Goal: Navigation & Orientation: Find specific page/section

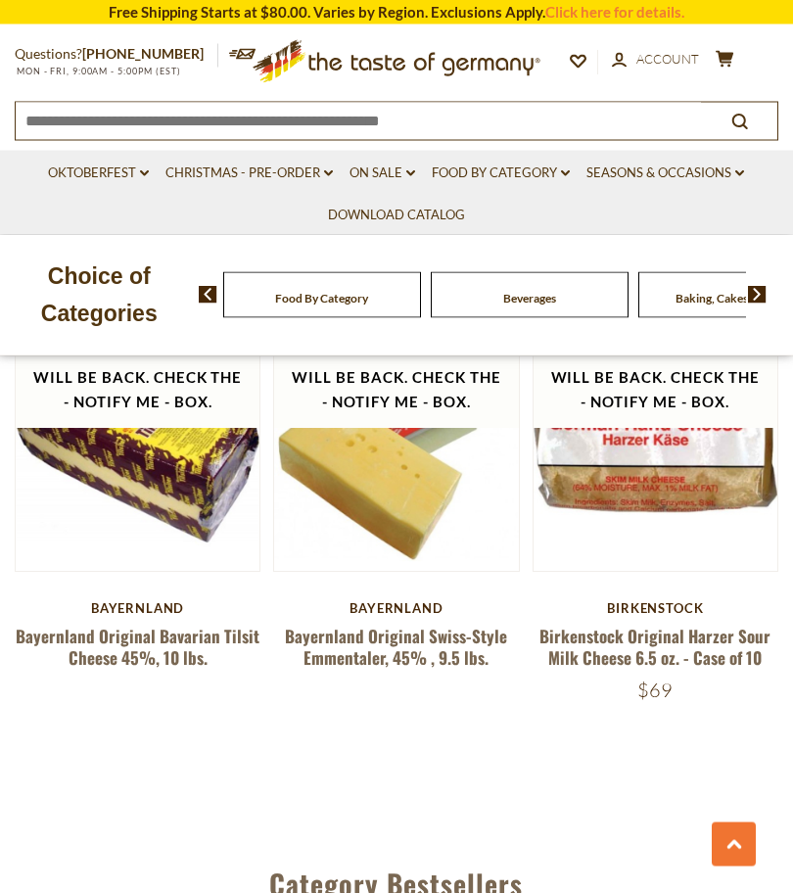
scroll to position [2669, 0]
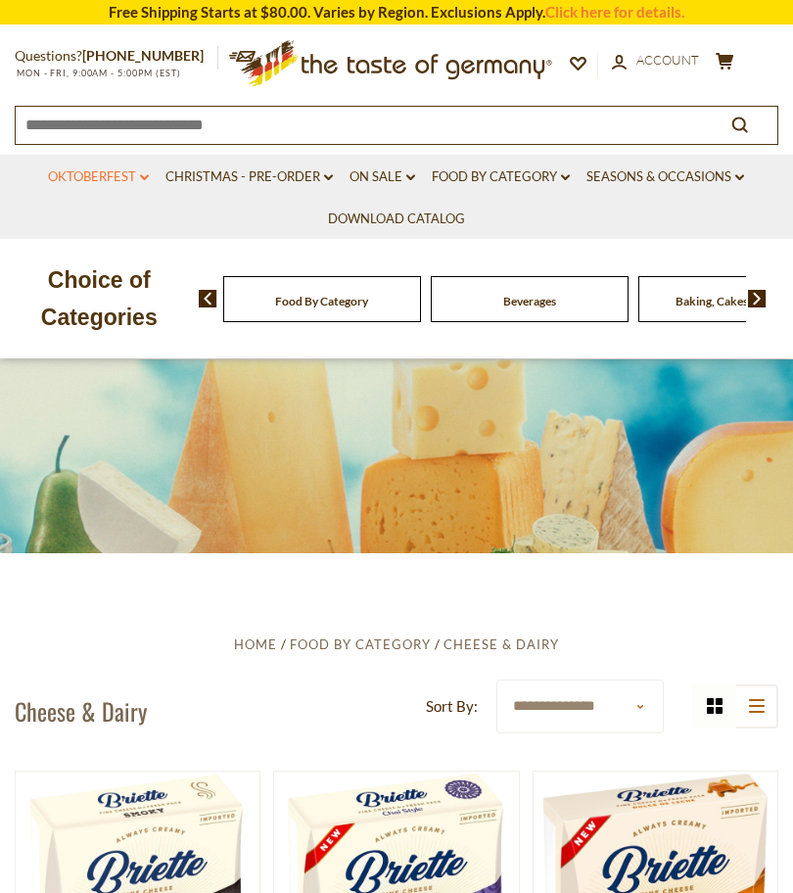
click at [128, 183] on link "Oktoberfest dropdown_arrow" at bounding box center [98, 178] width 101 height 22
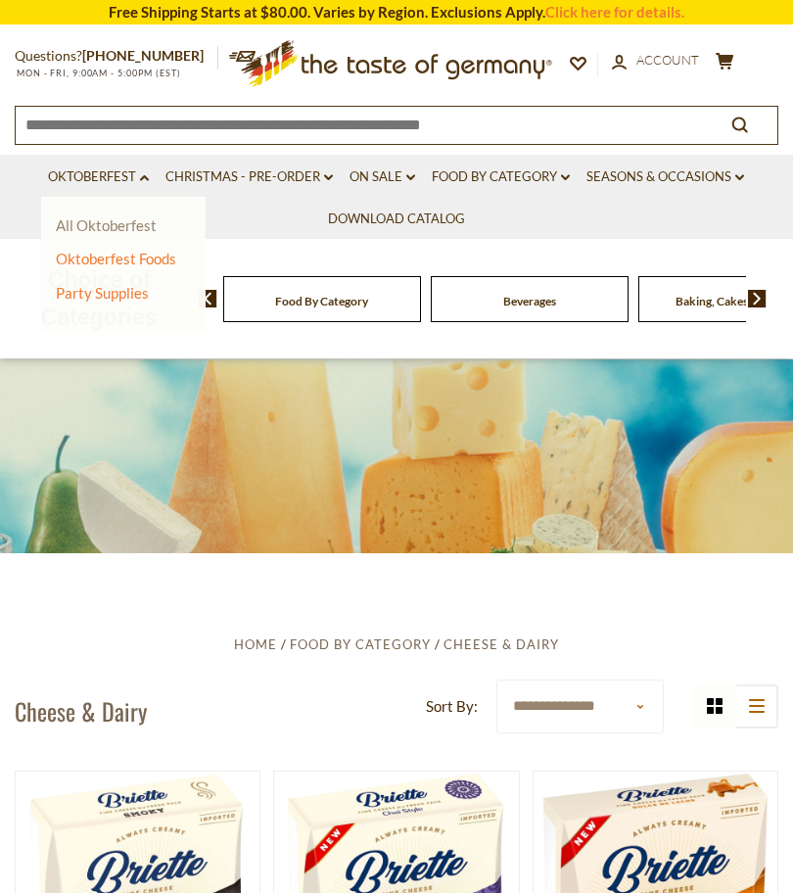
click at [116, 231] on link "All Oktoberfest" at bounding box center [106, 225] width 101 height 18
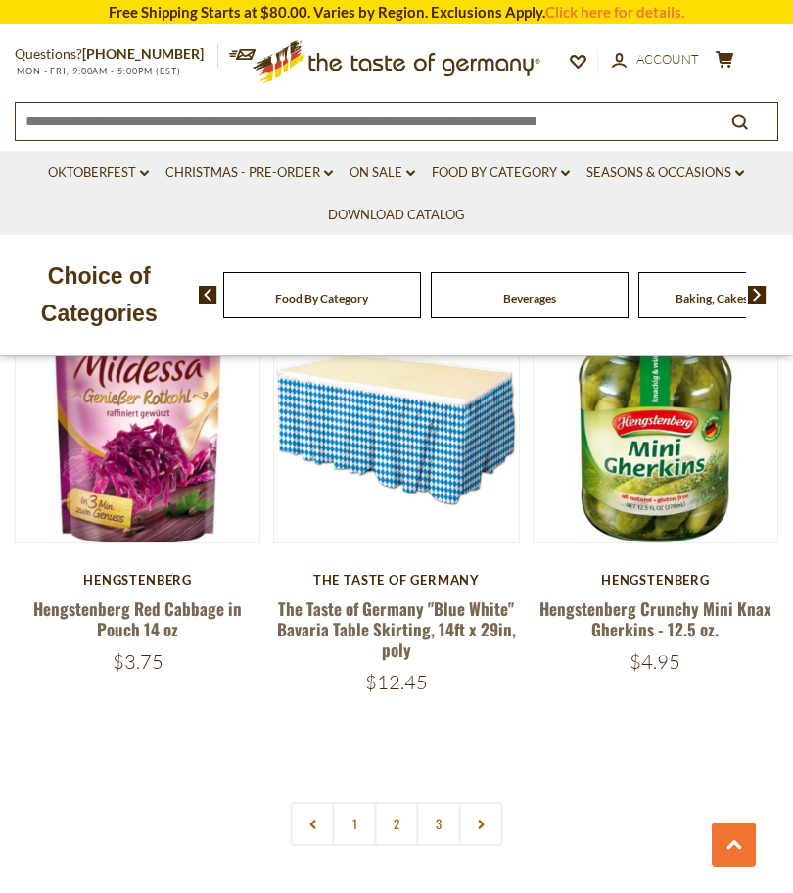
scroll to position [5444, 0]
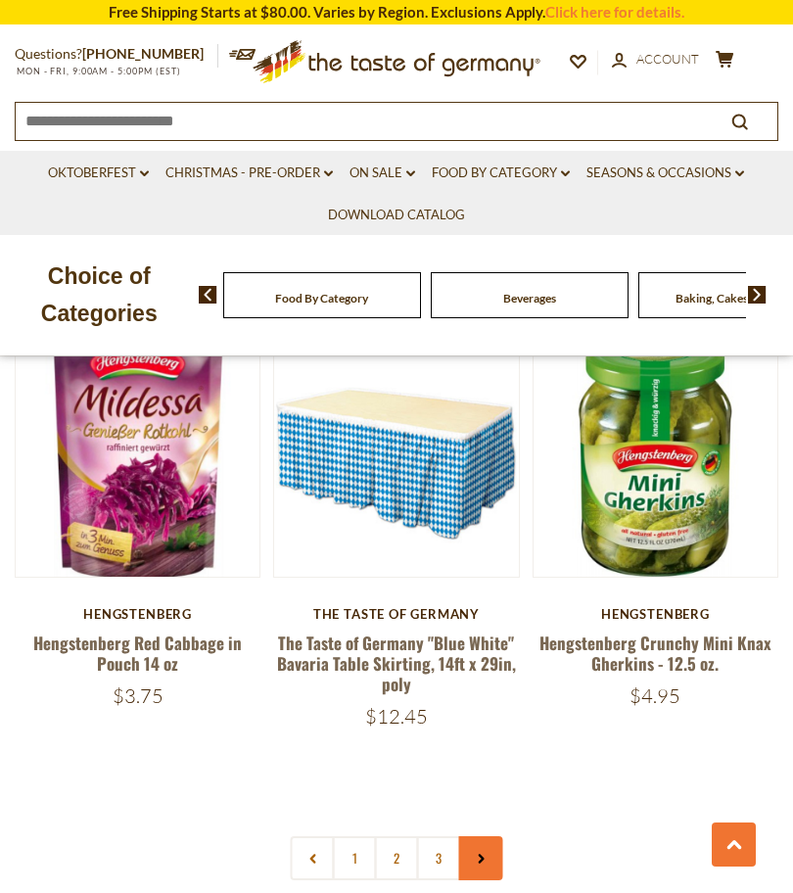
click at [488, 836] on link at bounding box center [481, 858] width 44 height 44
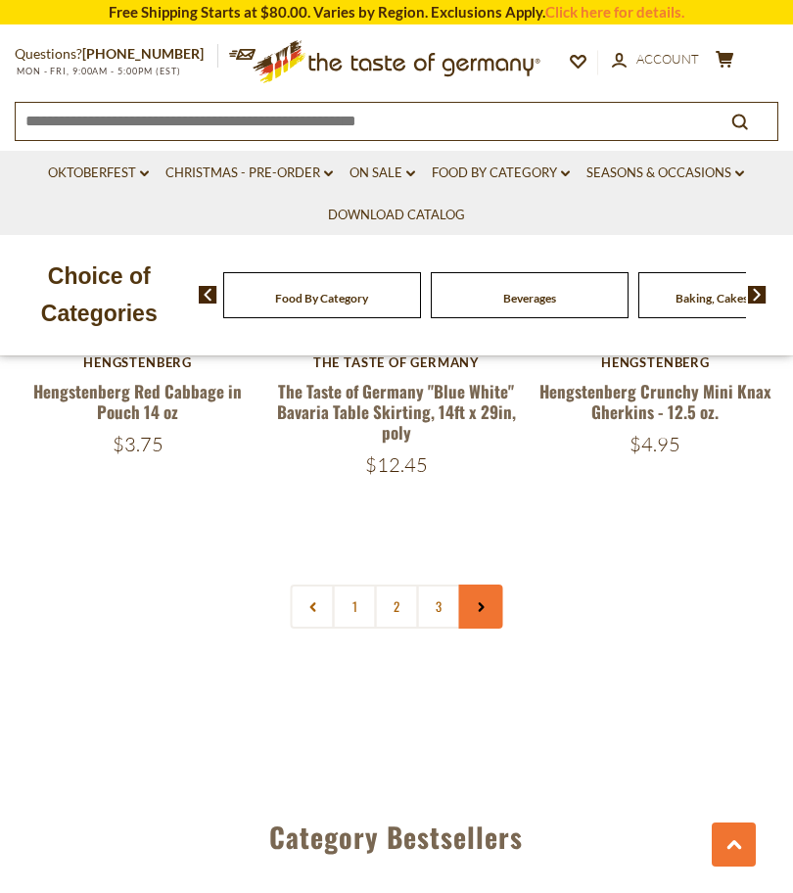
scroll to position [5722, 0]
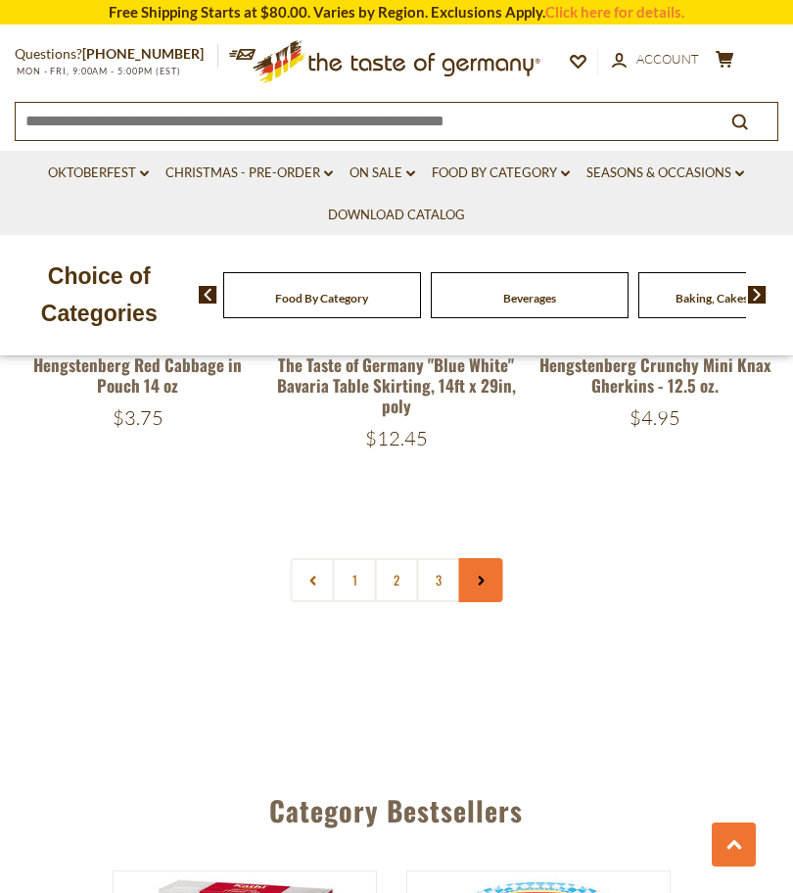
click at [489, 558] on link at bounding box center [481, 580] width 44 height 44
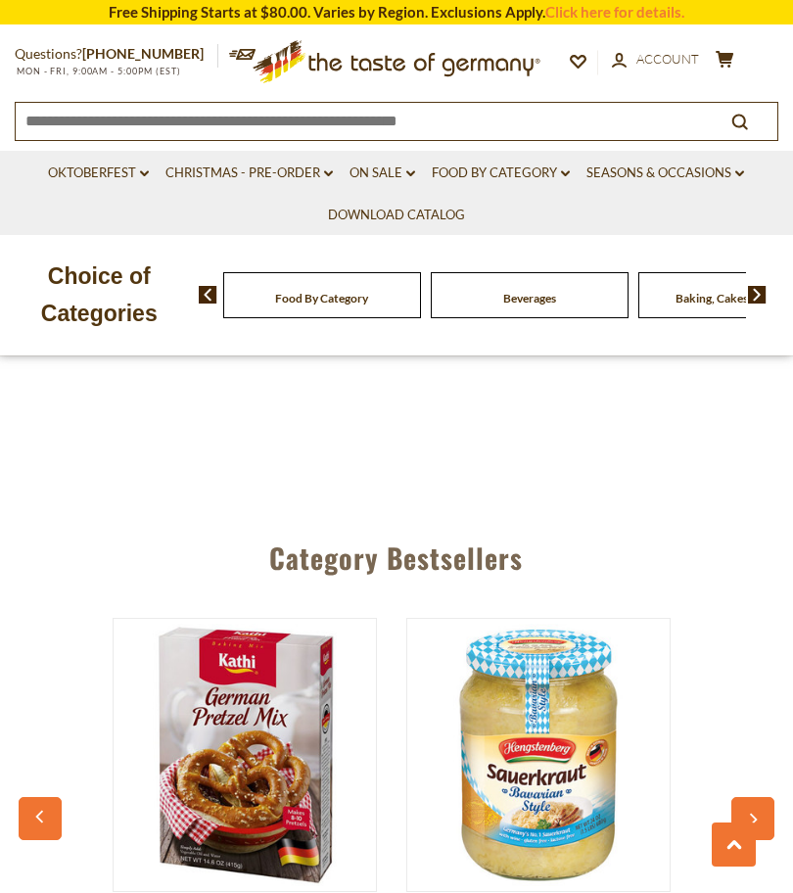
scroll to position [5973, 0]
